Goal: Transaction & Acquisition: Purchase product/service

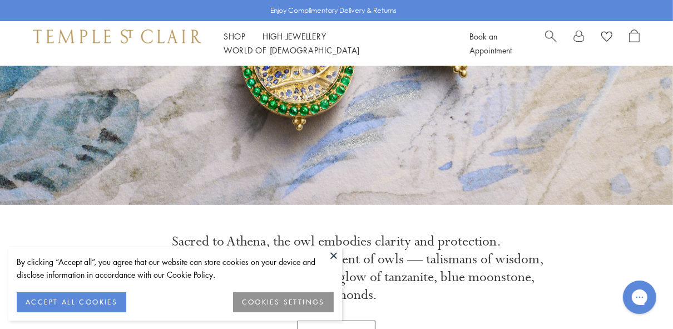
scroll to position [267, 0]
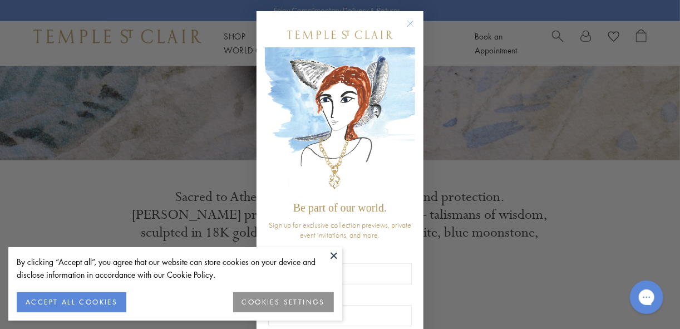
click at [404, 23] on circle "Close dialog" at bounding box center [410, 23] width 13 height 13
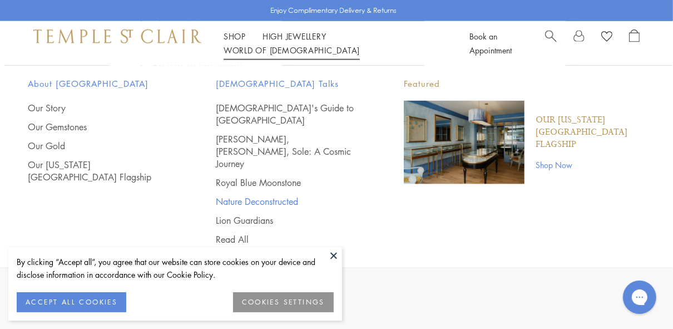
scroll to position [1024, 0]
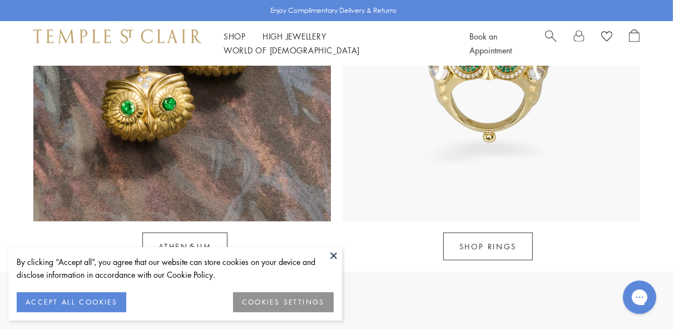
click at [333, 254] on button at bounding box center [334, 255] width 17 height 17
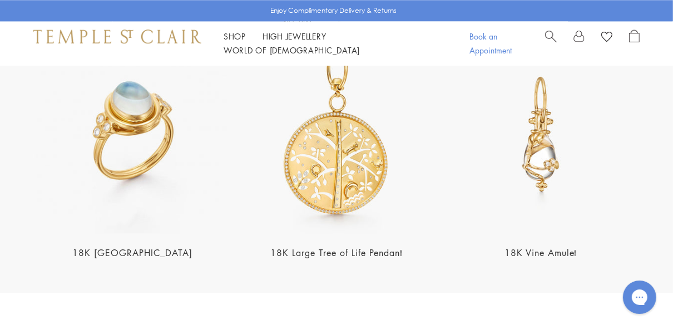
scroll to position [2004, 0]
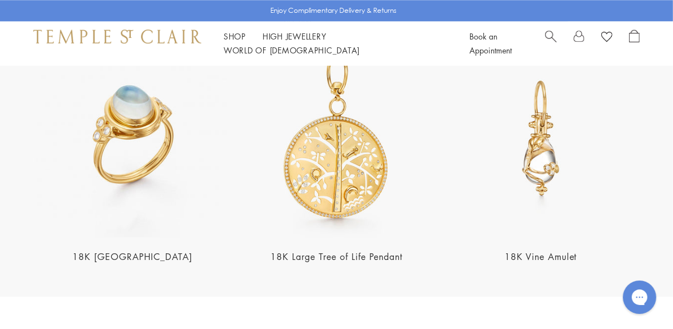
click at [552, 38] on span "Search" at bounding box center [551, 35] width 12 height 12
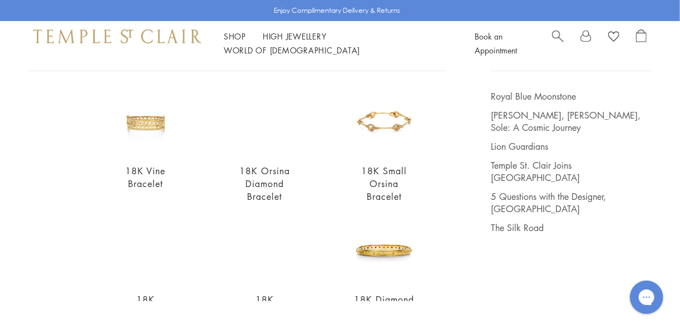
scroll to position [89, 0]
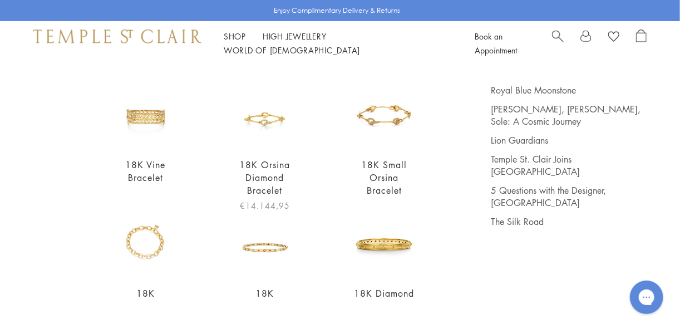
type input "*********"
click at [283, 140] on img at bounding box center [265, 116] width 64 height 64
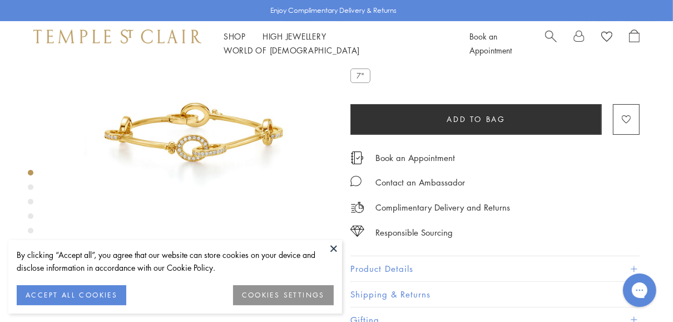
scroll to position [89, 0]
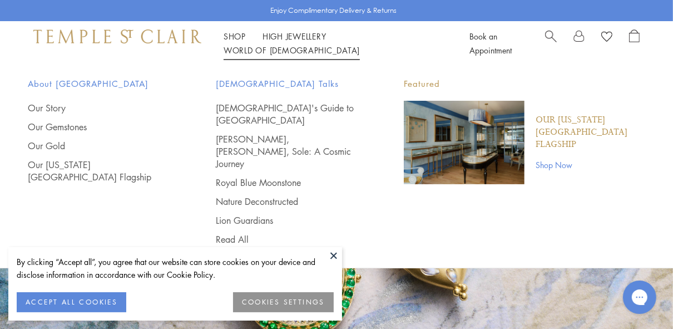
click at [554, 38] on span "Search" at bounding box center [551, 35] width 12 height 12
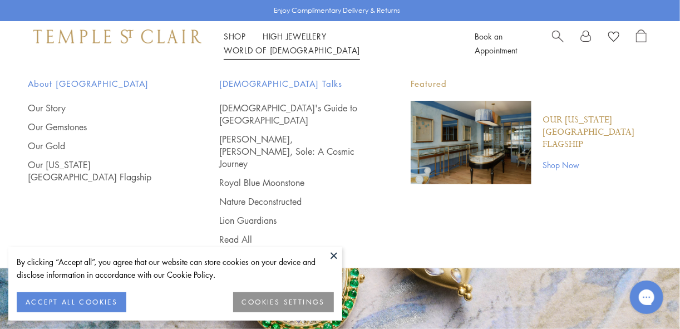
click at [564, 40] on span "Search" at bounding box center [558, 35] width 12 height 12
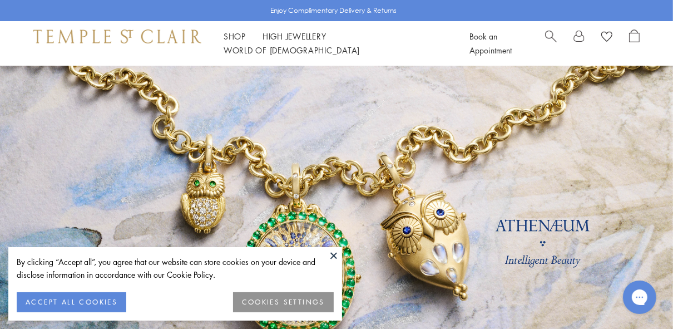
click at [543, 42] on div "Book an Appointment" at bounding box center [555, 43] width 170 height 28
click at [545, 40] on span "Search" at bounding box center [551, 35] width 12 height 12
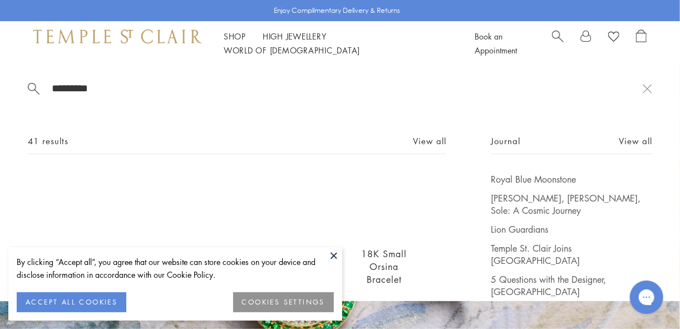
scroll to position [45, 0]
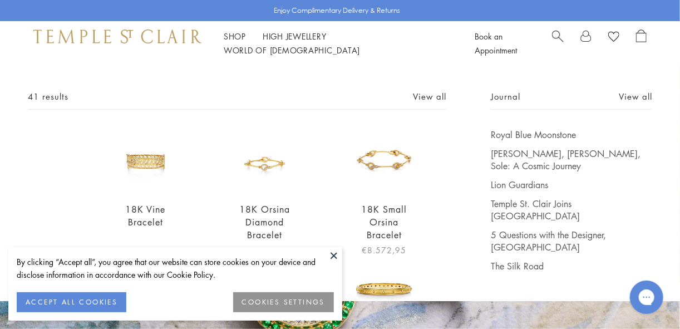
type input "*********"
click at [393, 167] on img at bounding box center [384, 161] width 64 height 64
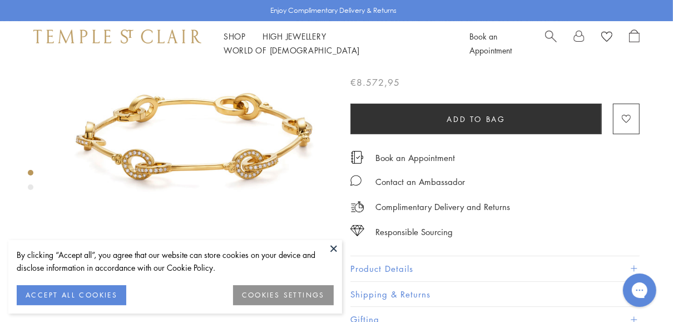
scroll to position [89, 0]
